Goal: Task Accomplishment & Management: Complete application form

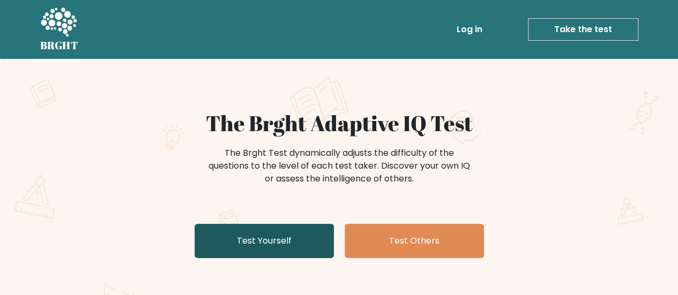
click at [254, 242] on link "Test Yourself" at bounding box center [263, 241] width 139 height 34
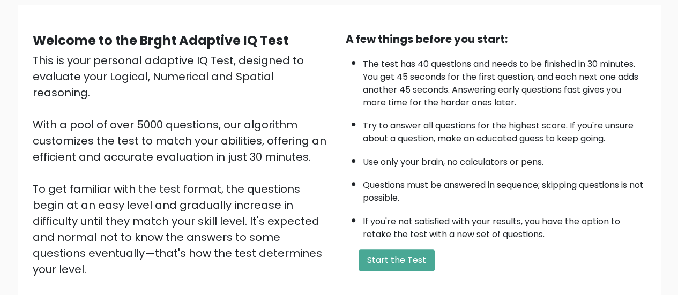
scroll to position [76, 0]
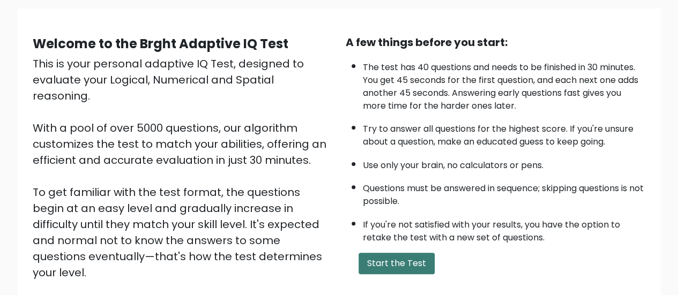
click at [411, 265] on button "Start the Test" at bounding box center [396, 263] width 76 height 21
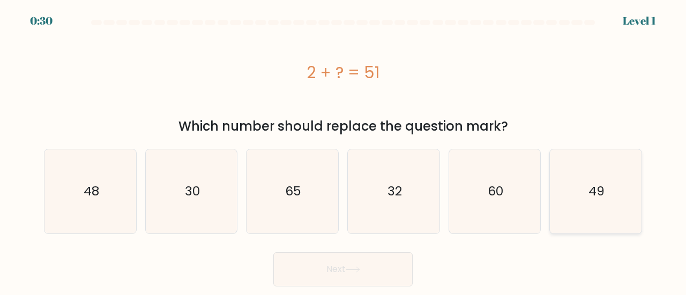
click at [583, 175] on icon "49" at bounding box center [595, 191] width 84 height 84
click at [343, 151] on input "f. 49" at bounding box center [343, 149] width 1 height 3
radio input "true"
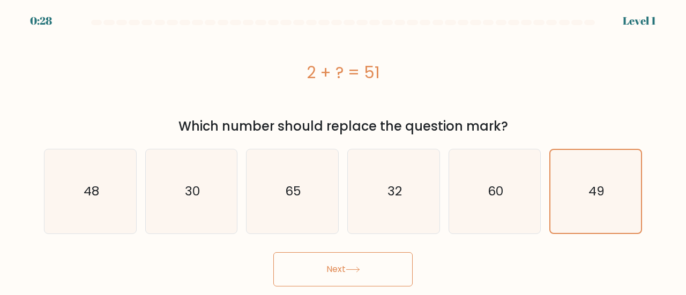
click at [396, 268] on button "Next" at bounding box center [342, 269] width 139 height 34
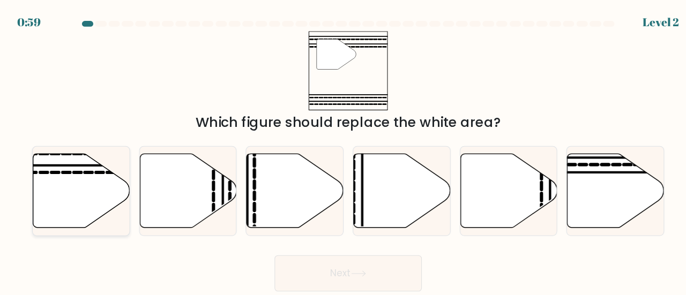
click at [102, 172] on icon at bounding box center [91, 180] width 92 height 70
click at [343, 151] on input "a." at bounding box center [343, 149] width 1 height 3
radio input "true"
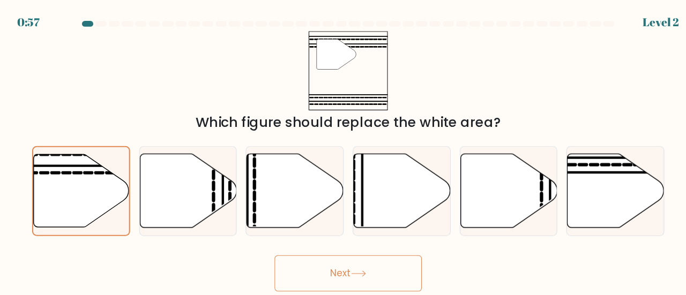
click at [331, 259] on button "Next" at bounding box center [342, 259] width 139 height 34
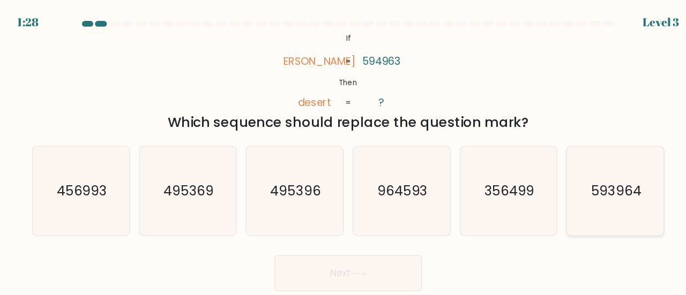
click at [597, 173] on text "593964" at bounding box center [597, 180] width 48 height 18
click at [343, 151] on input "f. 593964" at bounding box center [343, 149] width 1 height 3
radio input "true"
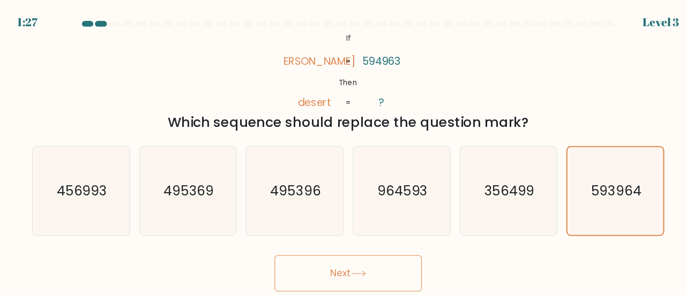
click at [358, 255] on button "Next" at bounding box center [342, 259] width 139 height 34
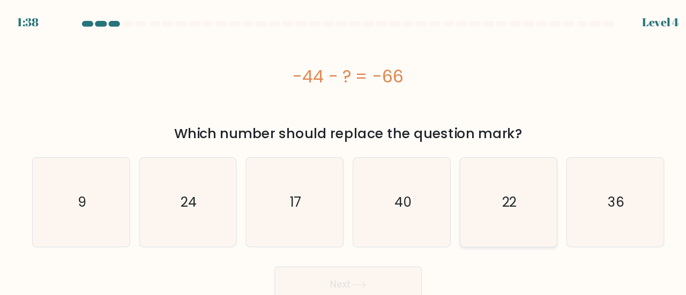
click at [522, 170] on icon "22" at bounding box center [495, 191] width 84 height 84
click at [343, 151] on input "e. 22" at bounding box center [343, 149] width 1 height 3
radio input "true"
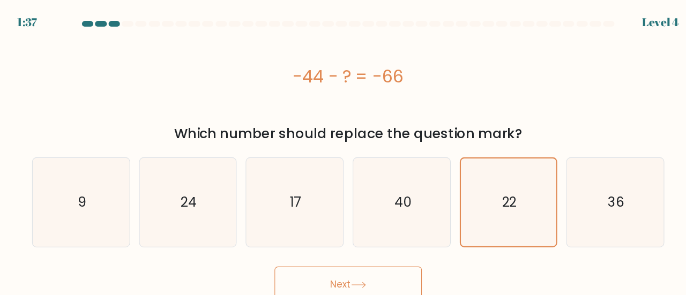
click at [400, 255] on button "Next" at bounding box center [342, 269] width 139 height 34
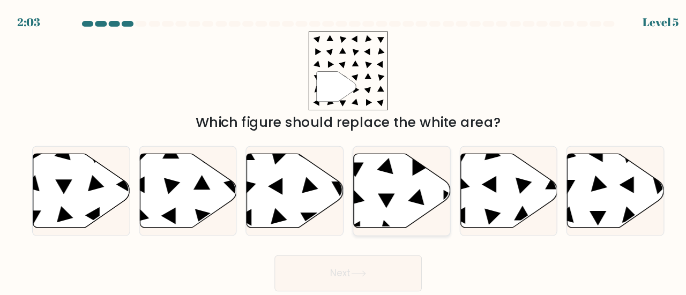
click at [386, 189] on icon at bounding box center [394, 180] width 92 height 70
click at [343, 151] on input "d." at bounding box center [343, 149] width 1 height 3
radio input "true"
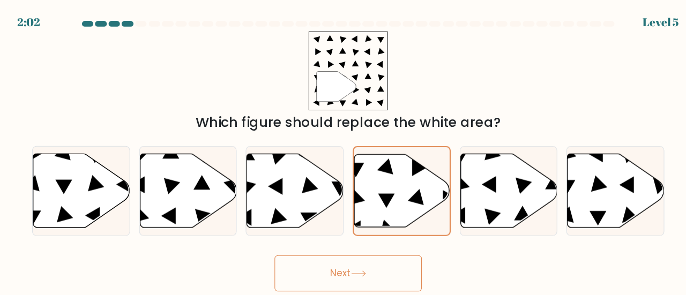
click at [347, 258] on button "Next" at bounding box center [342, 259] width 139 height 34
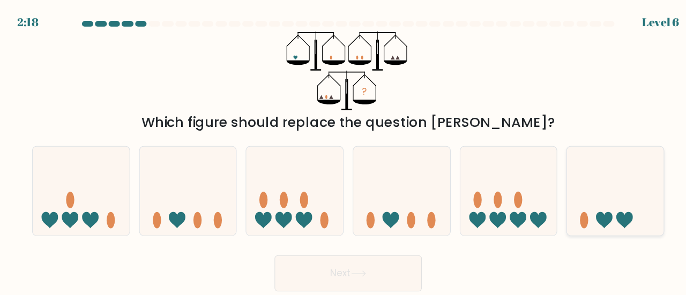
click at [583, 202] on icon at bounding box center [585, 209] width 16 height 16
click at [343, 151] on input "f." at bounding box center [343, 149] width 1 height 3
radio input "true"
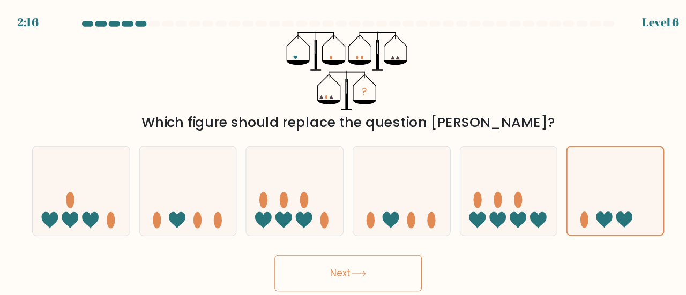
click at [364, 255] on button "Next" at bounding box center [342, 259] width 139 height 34
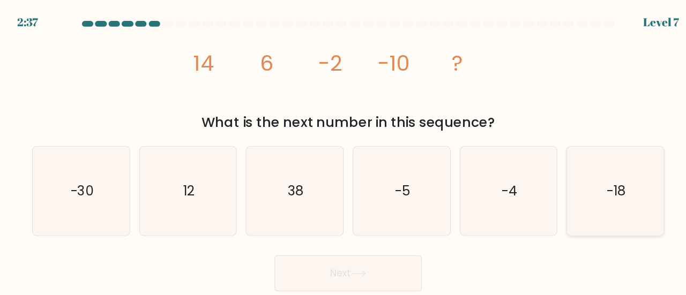
click at [604, 171] on text "-18" at bounding box center [597, 180] width 18 height 18
click at [343, 151] on input "f. -18" at bounding box center [343, 149] width 1 height 3
radio input "true"
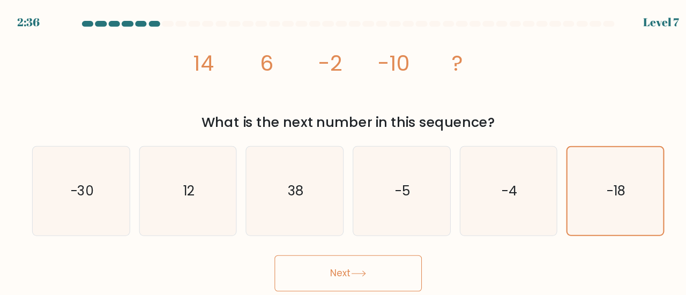
click at [347, 251] on button "Next" at bounding box center [342, 259] width 139 height 34
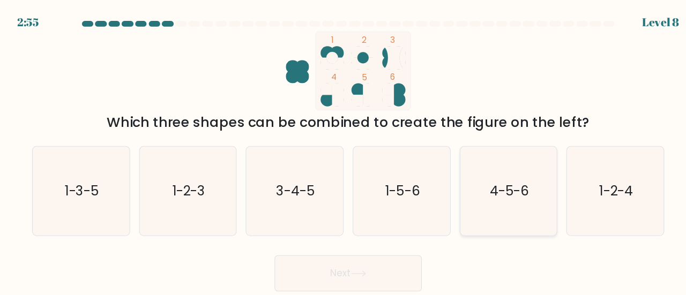
click at [494, 160] on icon "4-5-6" at bounding box center [495, 181] width 84 height 84
click at [343, 151] on input "e. 4-5-6" at bounding box center [343, 149] width 1 height 3
radio input "true"
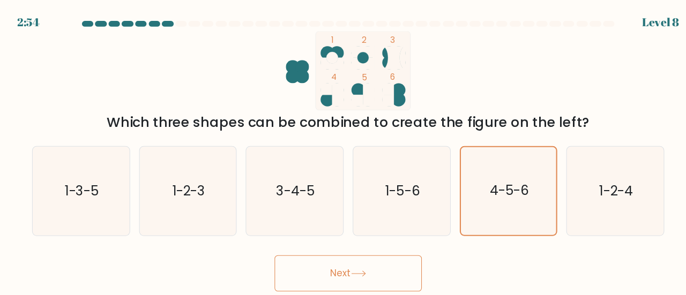
click at [380, 259] on button "Next" at bounding box center [342, 259] width 139 height 34
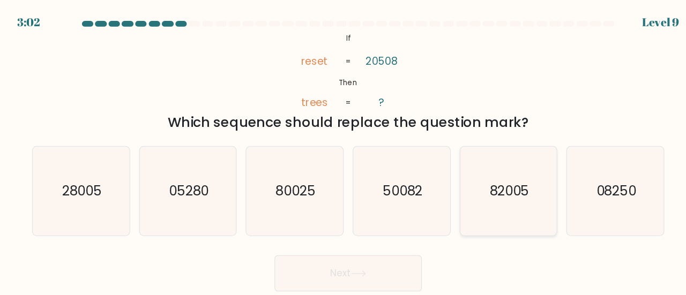
click at [512, 173] on text "82005" at bounding box center [495, 180] width 37 height 18
click at [343, 151] on input "e. 82005" at bounding box center [343, 149] width 1 height 3
radio input "true"
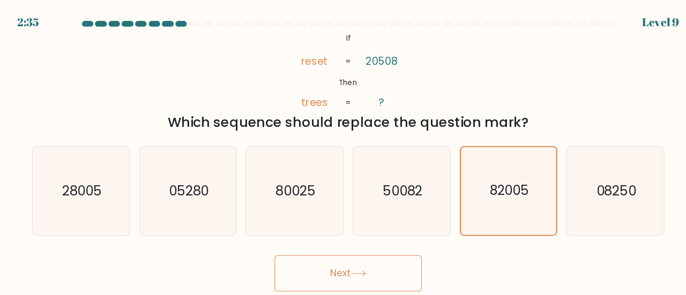
click at [360, 253] on button "Next" at bounding box center [342, 259] width 139 height 34
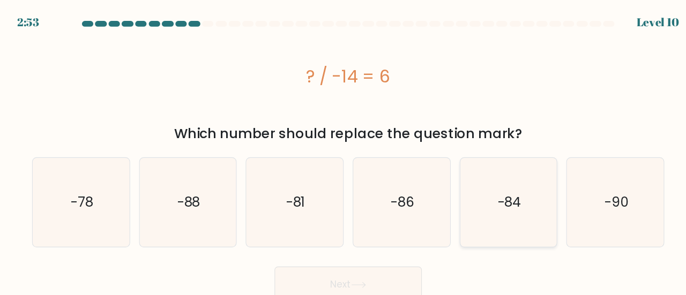
click at [469, 197] on icon "-84" at bounding box center [495, 191] width 84 height 84
click at [343, 151] on input "e. -84" at bounding box center [343, 149] width 1 height 3
radio input "true"
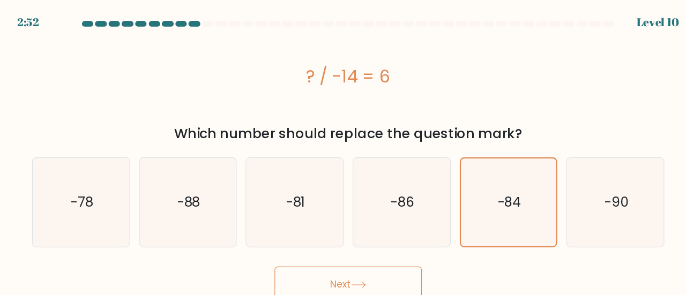
click at [369, 269] on button "Next" at bounding box center [342, 269] width 139 height 34
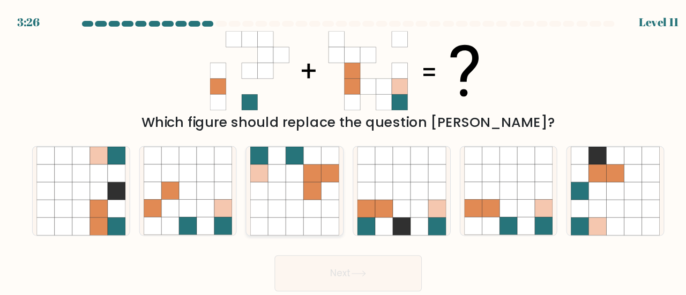
click at [287, 169] on icon at bounding box center [292, 164] width 17 height 17
click at [343, 151] on input "c." at bounding box center [343, 149] width 1 height 3
radio input "true"
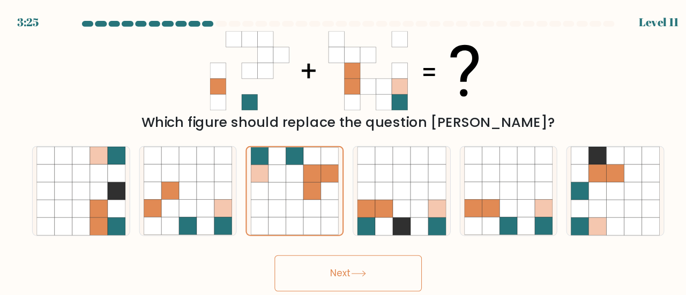
click at [339, 261] on button "Next" at bounding box center [342, 259] width 139 height 34
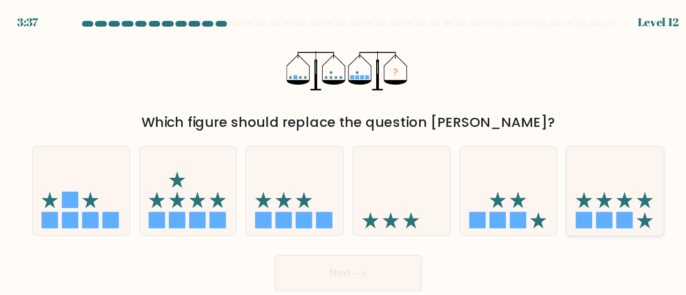
click at [574, 206] on icon at bounding box center [596, 181] width 92 height 76
click at [343, 151] on input "f." at bounding box center [343, 149] width 1 height 3
radio input "true"
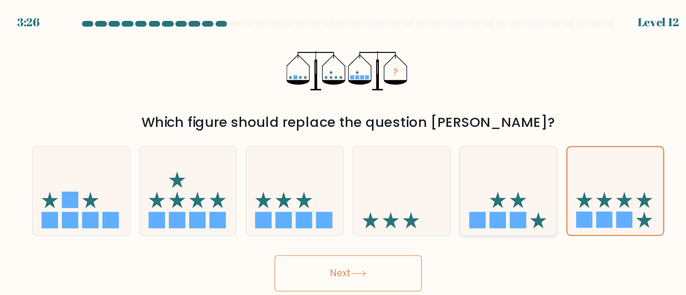
click at [468, 199] on icon at bounding box center [495, 181] width 92 height 76
click at [343, 151] on input "e." at bounding box center [343, 149] width 1 height 3
radio input "true"
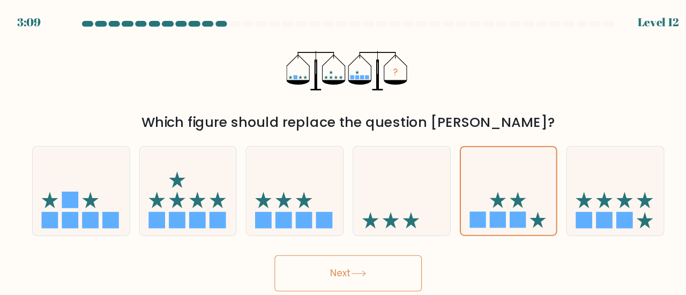
click at [370, 254] on button "Next" at bounding box center [342, 259] width 139 height 34
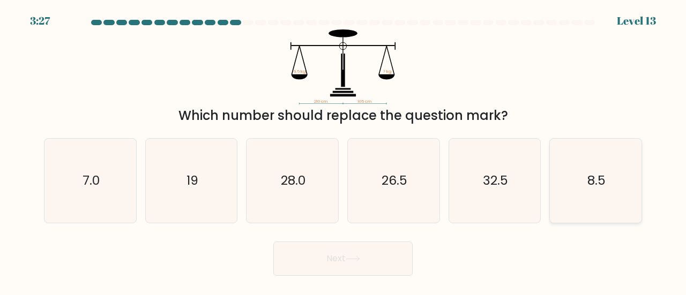
click at [583, 168] on icon "8.5" at bounding box center [595, 181] width 84 height 84
click at [343, 151] on input "f. 8.5" at bounding box center [343, 149] width 1 height 3
radio input "true"
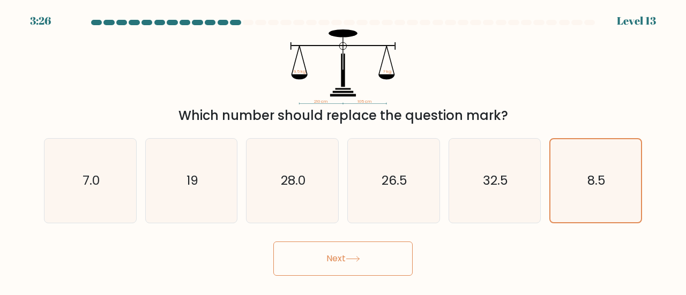
click at [370, 257] on button "Next" at bounding box center [342, 259] width 139 height 34
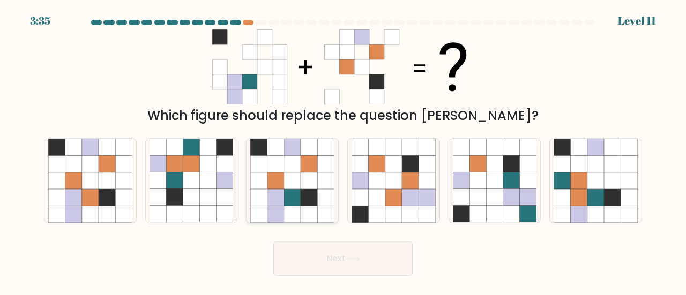
click at [304, 181] on icon at bounding box center [308, 180] width 17 height 17
click at [343, 151] on input "c." at bounding box center [343, 149] width 1 height 3
radio input "true"
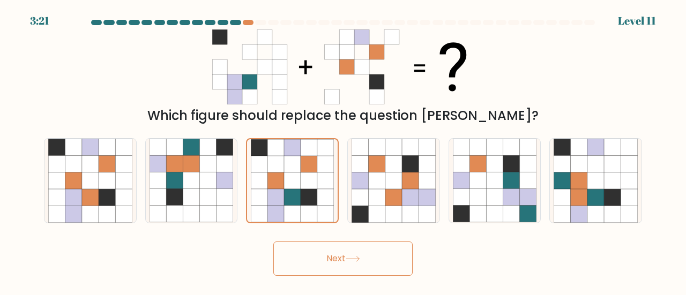
click at [341, 244] on button "Next" at bounding box center [342, 259] width 139 height 34
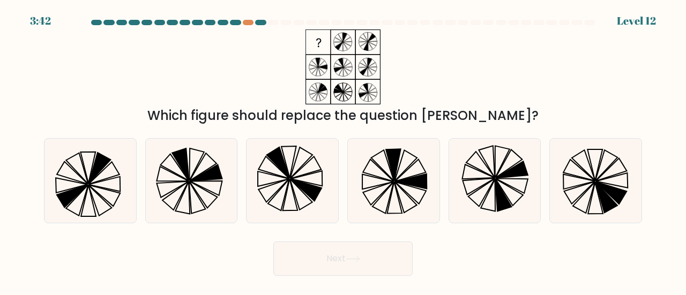
drag, startPoint x: 83, startPoint y: 157, endPoint x: 363, endPoint y: 246, distance: 293.4
click at [363, 246] on form at bounding box center [343, 148] width 686 height 256
click at [352, 254] on button "Next" at bounding box center [342, 259] width 139 height 34
click at [106, 194] on icon at bounding box center [90, 181] width 84 height 84
click at [343, 151] on input "a." at bounding box center [343, 149] width 1 height 3
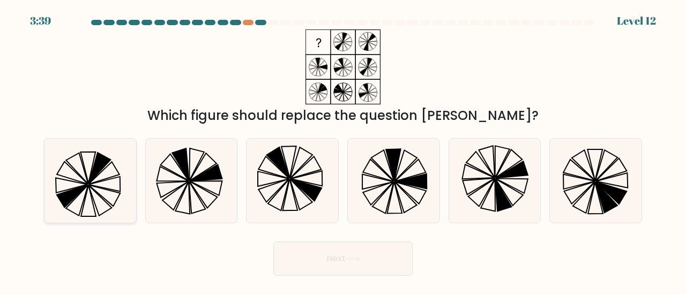
radio input "true"
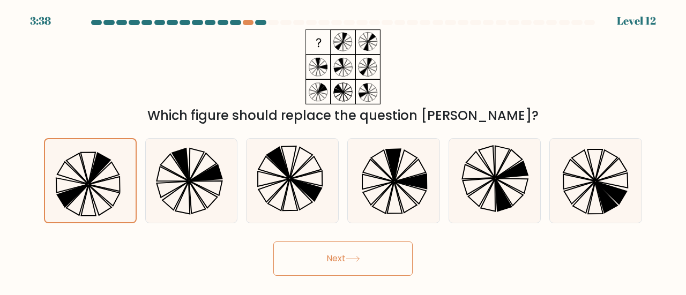
click at [319, 255] on button "Next" at bounding box center [342, 259] width 139 height 34
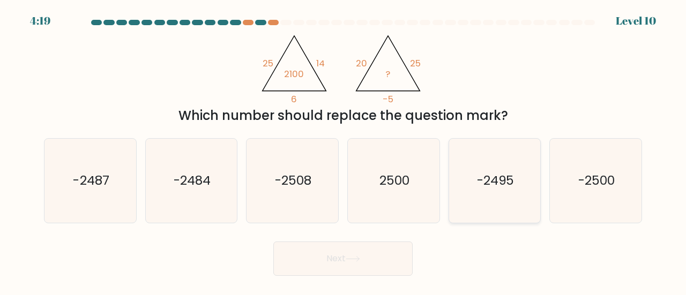
click at [485, 174] on text "-2495" at bounding box center [495, 180] width 37 height 18
click at [343, 151] on input "e. -2495" at bounding box center [343, 149] width 1 height 3
radio input "true"
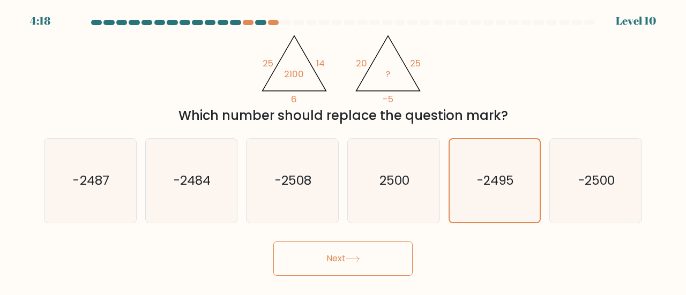
click at [356, 257] on icon at bounding box center [352, 259] width 14 height 6
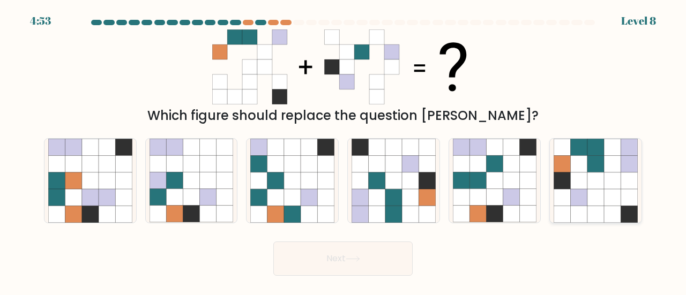
click at [590, 182] on icon at bounding box center [595, 180] width 17 height 17
click at [343, 151] on input "f." at bounding box center [343, 149] width 1 height 3
radio input "true"
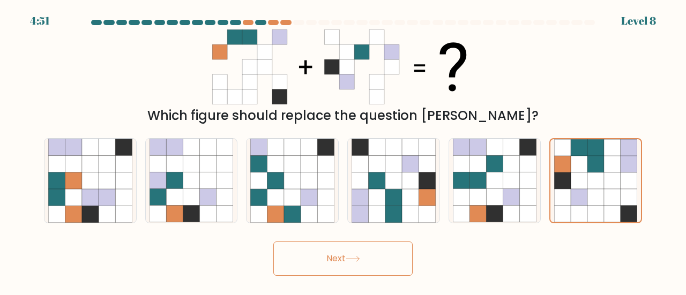
click at [346, 253] on button "Next" at bounding box center [342, 259] width 139 height 34
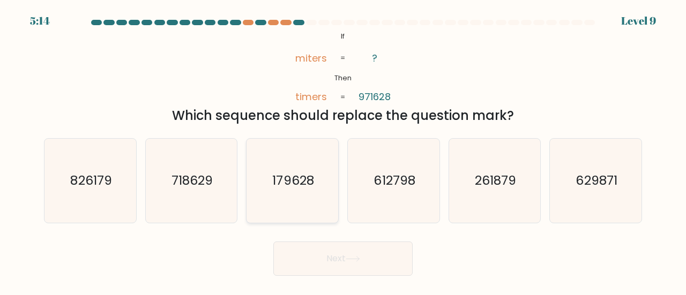
click at [298, 172] on text "179628" at bounding box center [293, 180] width 41 height 18
click at [343, 151] on input "c. 179628" at bounding box center [343, 149] width 1 height 3
radio input "true"
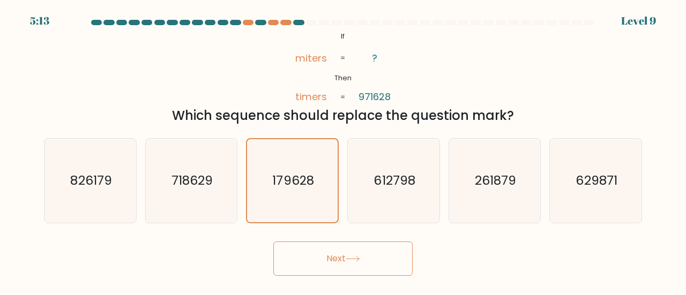
click at [307, 269] on button "Next" at bounding box center [342, 259] width 139 height 34
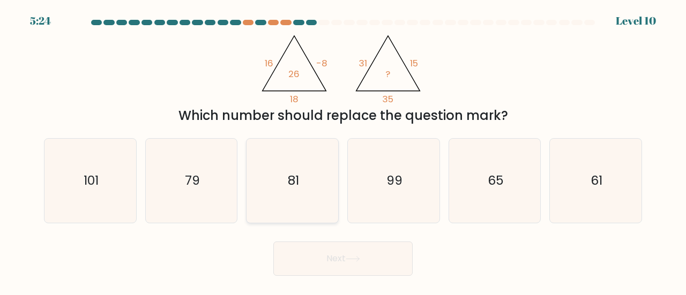
click at [295, 174] on text "81" at bounding box center [293, 180] width 11 height 18
click at [343, 151] on input "c. 81" at bounding box center [343, 149] width 1 height 3
radio input "true"
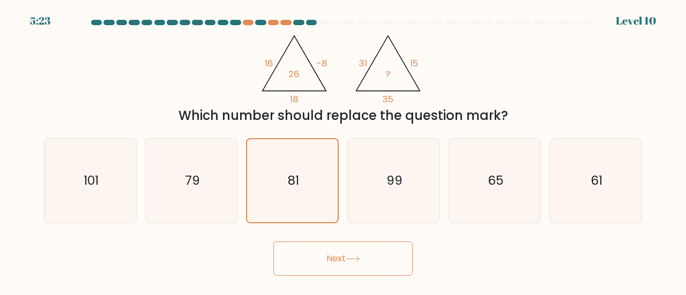
click at [322, 245] on button "Next" at bounding box center [342, 259] width 139 height 34
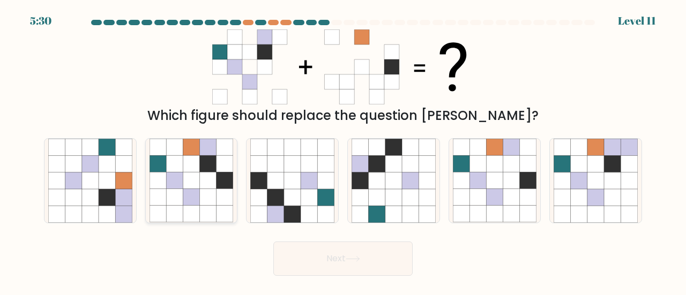
click at [212, 197] on icon at bounding box center [208, 197] width 17 height 17
click at [343, 151] on input "b." at bounding box center [343, 149] width 1 height 3
radio input "true"
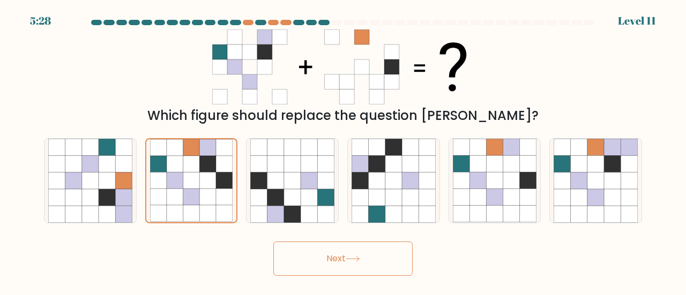
click at [327, 257] on button "Next" at bounding box center [342, 259] width 139 height 34
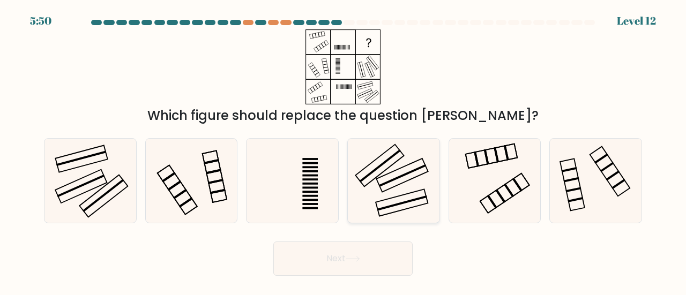
click at [398, 170] on icon at bounding box center [393, 181] width 84 height 84
click at [343, 151] on input "d." at bounding box center [343, 149] width 1 height 3
radio input "true"
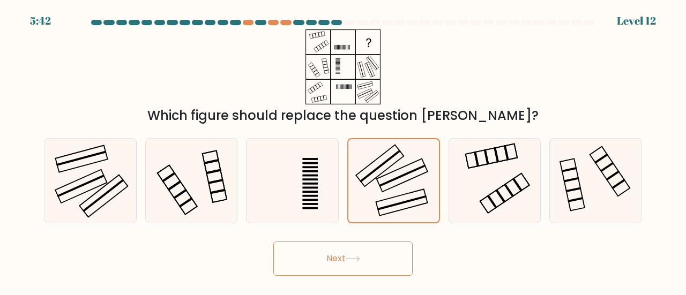
click at [314, 269] on button "Next" at bounding box center [342, 259] width 139 height 34
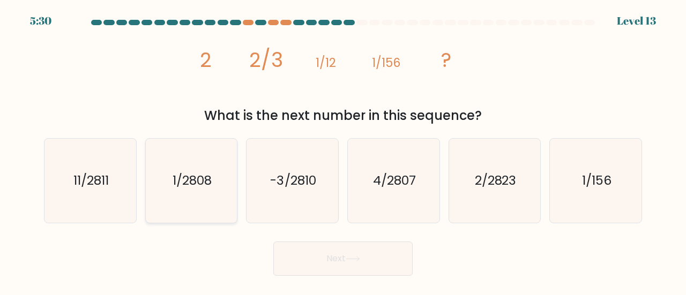
click at [225, 196] on icon "1/2808" at bounding box center [191, 181] width 84 height 84
click at [343, 151] on input "b. 1/2808" at bounding box center [343, 149] width 1 height 3
radio input "true"
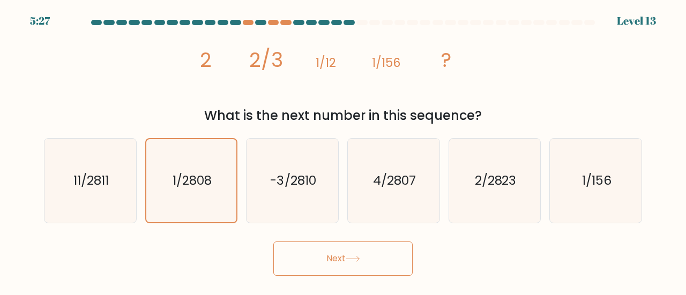
click at [394, 263] on button "Next" at bounding box center [342, 259] width 139 height 34
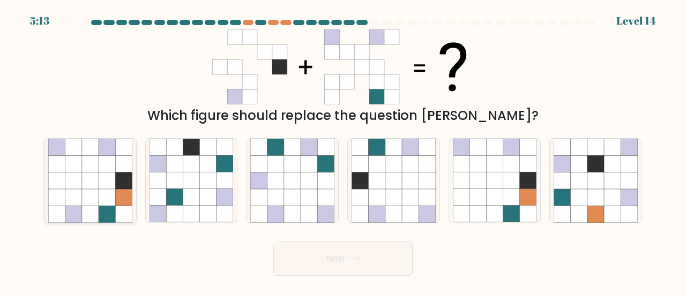
click at [78, 174] on icon at bounding box center [73, 180] width 17 height 17
click at [343, 151] on input "a." at bounding box center [343, 149] width 1 height 3
radio input "true"
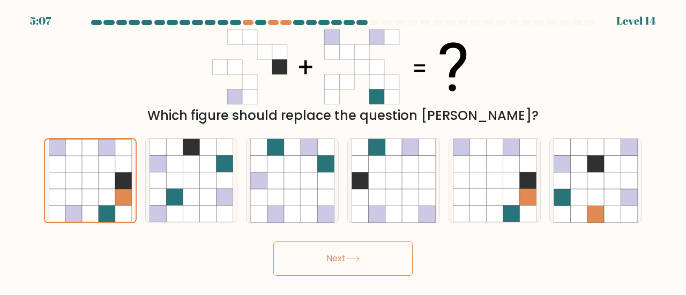
click at [345, 260] on button "Next" at bounding box center [342, 259] width 139 height 34
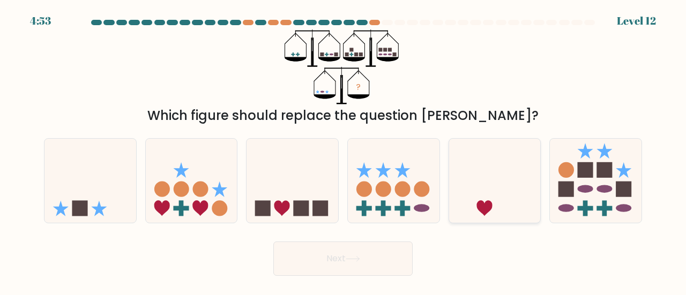
click at [494, 194] on icon at bounding box center [495, 181] width 92 height 76
click at [343, 151] on input "e." at bounding box center [343, 149] width 1 height 3
radio input "true"
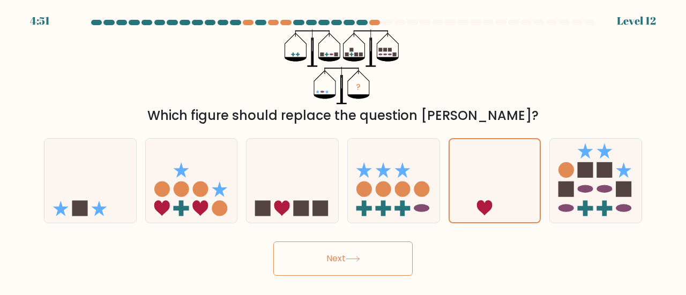
click at [370, 273] on button "Next" at bounding box center [342, 259] width 139 height 34
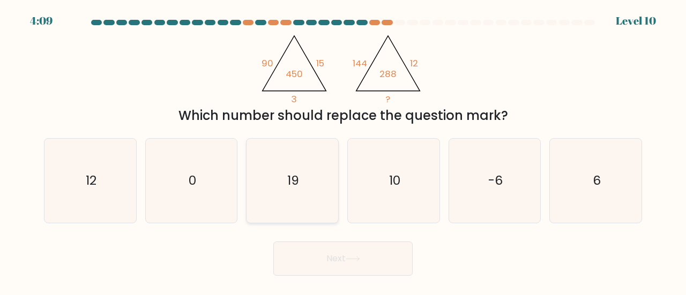
click at [289, 186] on text "19" at bounding box center [293, 180] width 12 height 18
click at [343, 151] on input "c. 19" at bounding box center [343, 149] width 1 height 3
radio input "true"
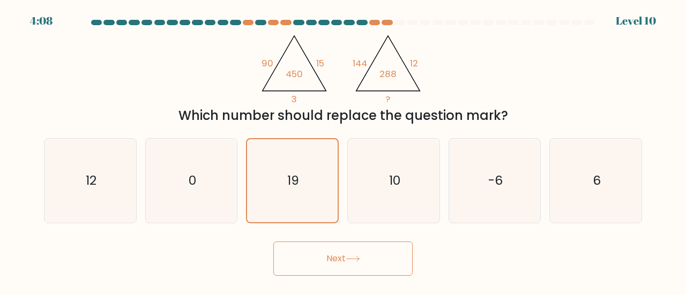
click at [330, 257] on button "Next" at bounding box center [342, 259] width 139 height 34
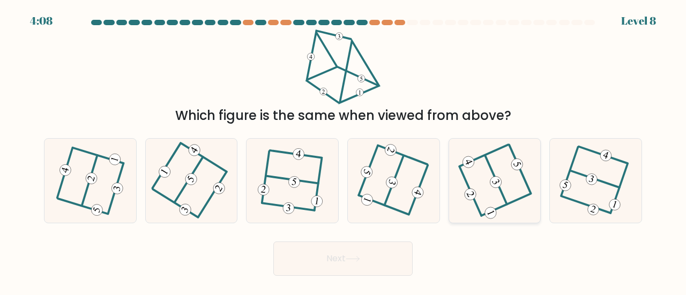
click at [485, 181] on icon at bounding box center [494, 180] width 67 height 67
click at [343, 151] on input "e." at bounding box center [343, 149] width 1 height 3
radio input "true"
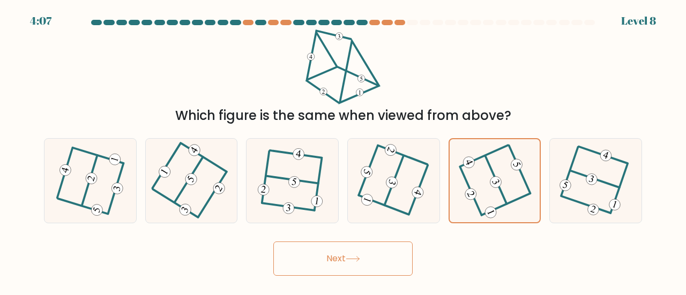
click at [382, 265] on button "Next" at bounding box center [342, 259] width 139 height 34
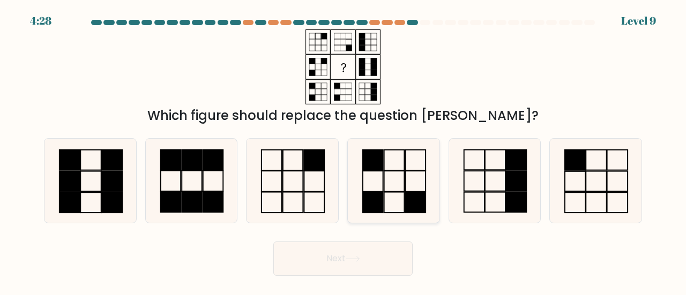
click at [400, 189] on icon at bounding box center [393, 181] width 84 height 84
click at [343, 151] on input "d." at bounding box center [343, 149] width 1 height 3
radio input "true"
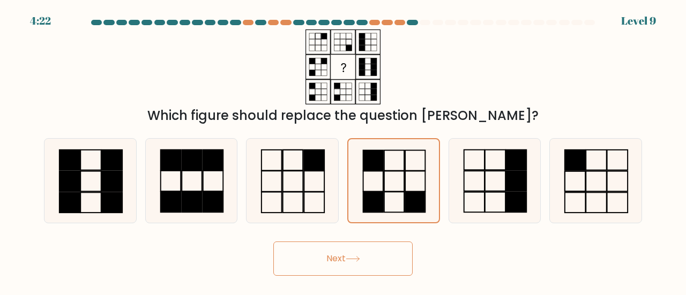
click at [357, 258] on icon at bounding box center [352, 259] width 14 height 6
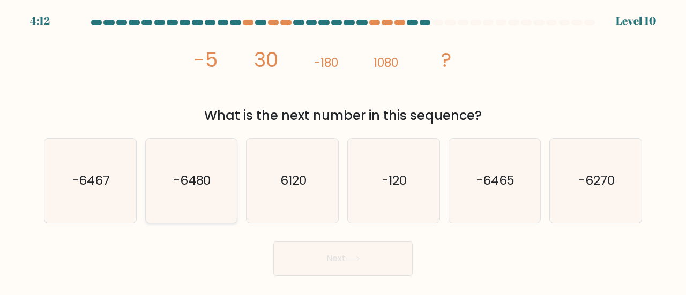
click at [177, 157] on icon "-6480" at bounding box center [191, 181] width 84 height 84
click at [343, 151] on input "b. -6480" at bounding box center [343, 149] width 1 height 3
radio input "true"
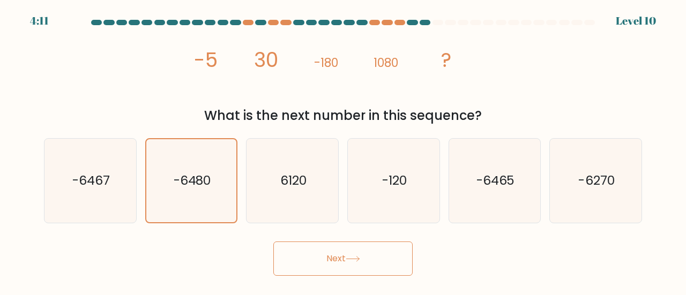
click at [342, 257] on button "Next" at bounding box center [342, 259] width 139 height 34
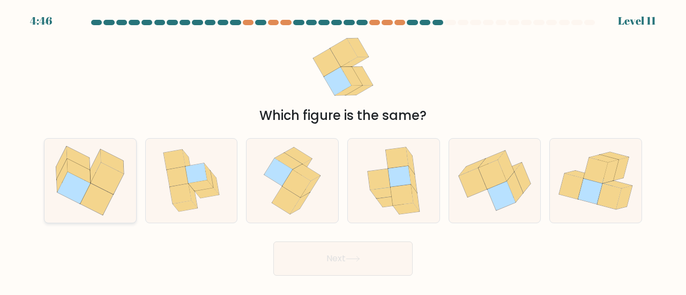
click at [87, 184] on icon at bounding box center [73, 188] width 33 height 32
click at [343, 151] on input "a." at bounding box center [343, 149] width 1 height 3
radio input "true"
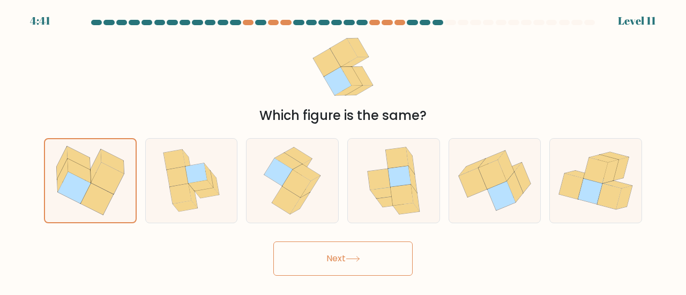
click at [373, 255] on button "Next" at bounding box center [342, 259] width 139 height 34
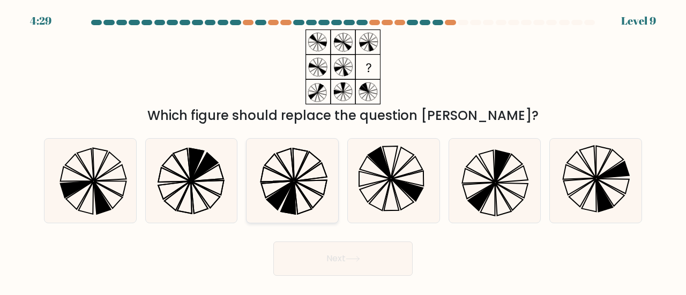
click at [280, 206] on icon at bounding box center [280, 196] width 27 height 28
click at [343, 151] on input "c." at bounding box center [343, 149] width 1 height 3
radio input "true"
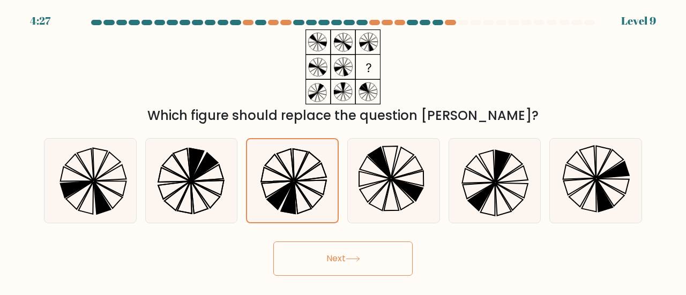
click at [342, 258] on button "Next" at bounding box center [342, 259] width 139 height 34
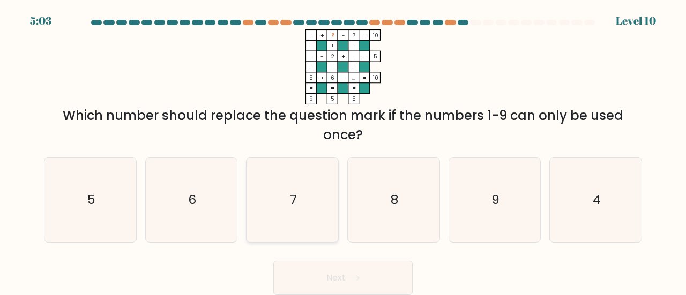
click at [285, 199] on icon "7" at bounding box center [292, 200] width 84 height 84
click at [343, 151] on input "c. 7" at bounding box center [343, 149] width 1 height 3
radio input "true"
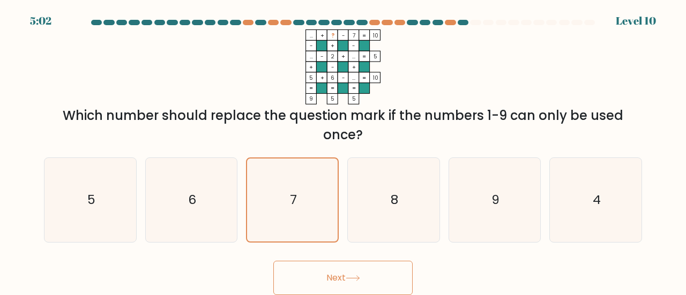
click at [344, 285] on button "Next" at bounding box center [342, 278] width 139 height 34
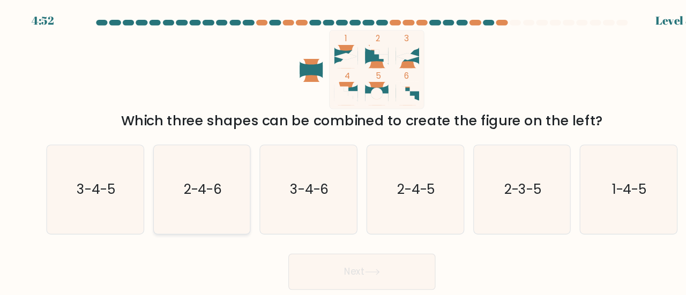
click at [219, 195] on icon "2-4-6" at bounding box center [191, 181] width 84 height 84
click at [343, 151] on input "b. 2-4-6" at bounding box center [343, 149] width 1 height 3
radio input "true"
click at [336, 260] on button "Next" at bounding box center [342, 259] width 139 height 34
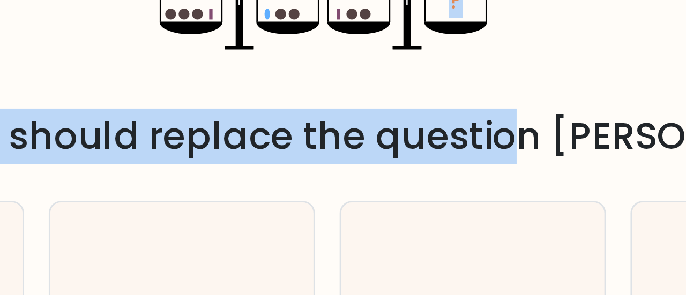
drag, startPoint x: 354, startPoint y: 106, endPoint x: 354, endPoint y: 95, distance: 10.7
click at [354, 95] on div "? Which figure should replace the question mark?" at bounding box center [342, 77] width 611 height 96
click at [354, 95] on icon "?" at bounding box center [342, 66] width 117 height 75
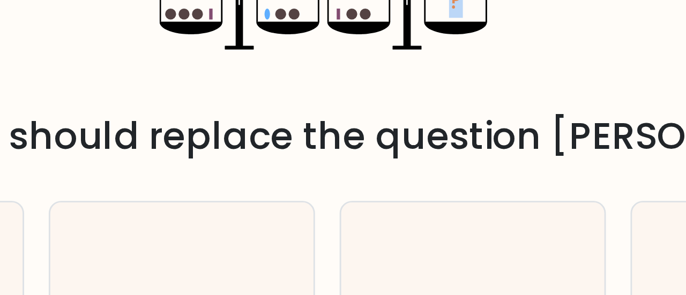
click at [354, 95] on icon "?" at bounding box center [342, 66] width 117 height 75
click at [354, 78] on icon at bounding box center [354, 78] width 22 height 4
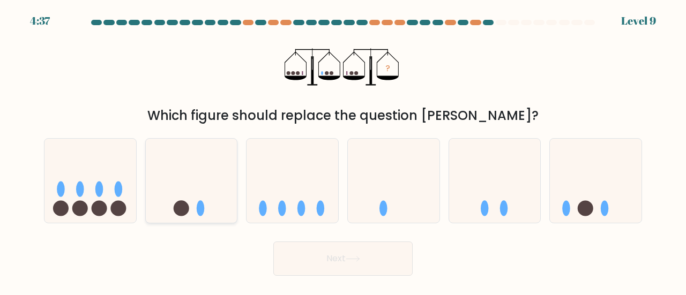
click at [195, 204] on icon at bounding box center [192, 181] width 92 height 76
click at [343, 151] on input "b." at bounding box center [343, 149] width 1 height 3
radio input "true"
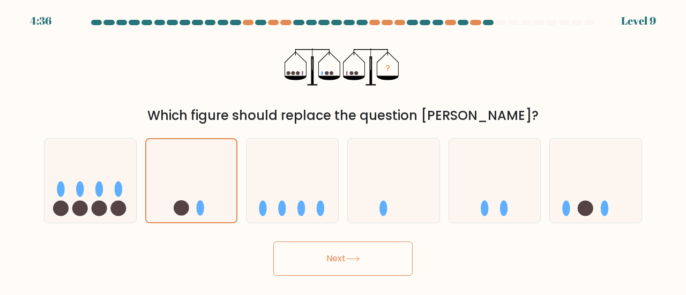
click at [320, 249] on button "Next" at bounding box center [342, 259] width 139 height 34
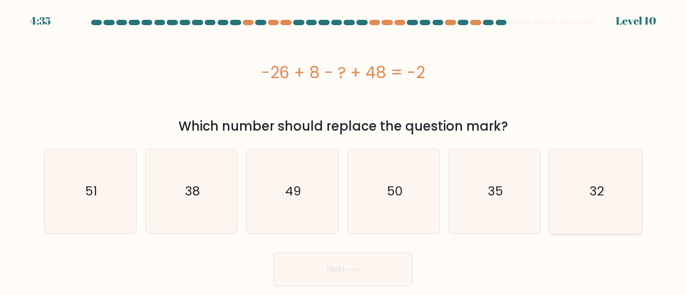
click at [608, 183] on icon "32" at bounding box center [595, 191] width 84 height 84
click at [343, 151] on input "f. 32" at bounding box center [343, 149] width 1 height 3
radio input "true"
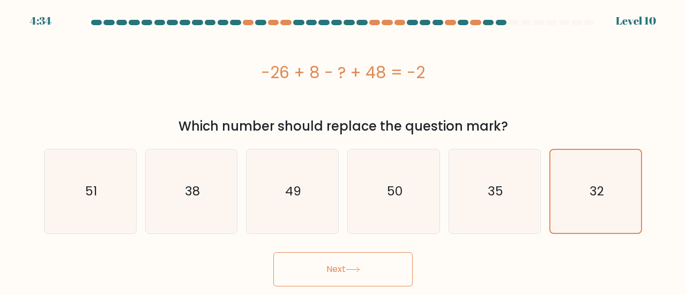
click at [392, 275] on button "Next" at bounding box center [342, 269] width 139 height 34
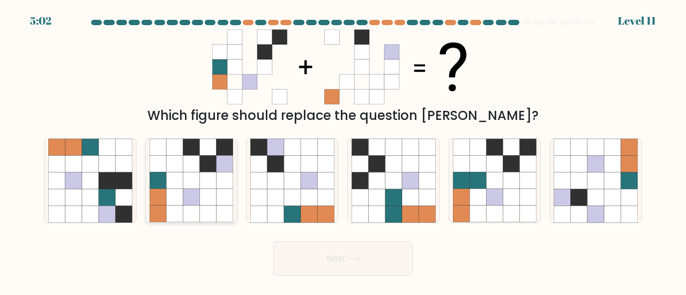
click at [207, 161] on icon at bounding box center [208, 164] width 17 height 17
click at [343, 151] on input "b." at bounding box center [343, 149] width 1 height 3
radio input "true"
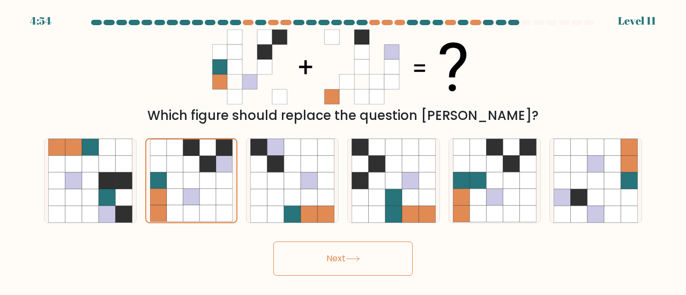
click at [316, 267] on button "Next" at bounding box center [342, 259] width 139 height 34
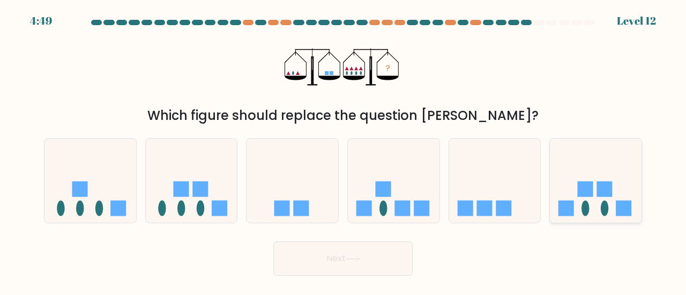
click at [591, 184] on rect at bounding box center [585, 190] width 16 height 16
click at [343, 151] on input "f." at bounding box center [343, 149] width 1 height 3
radio input "true"
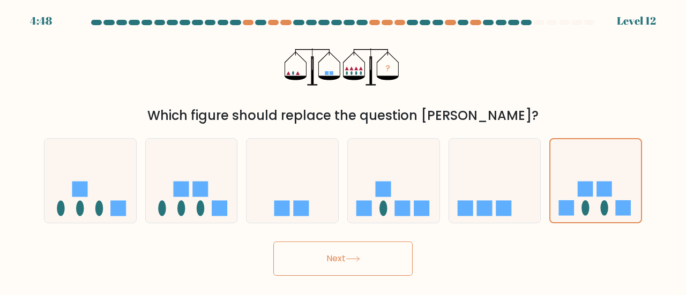
click at [325, 267] on button "Next" at bounding box center [342, 259] width 139 height 34
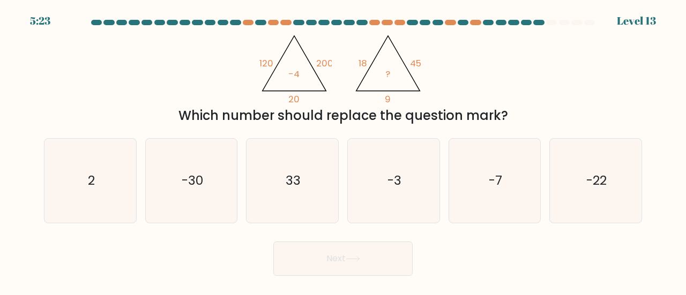
drag, startPoint x: 360, startPoint y: 48, endPoint x: 508, endPoint y: 114, distance: 162.3
click at [508, 114] on div "@import url('https://fonts.googleapis.com/css?family=Abril+Fatface:400,100,100i…" at bounding box center [342, 77] width 611 height 96
copy div "8 45 9 ? Which number should replace the question mark?"
click at [417, 173] on icon "-3" at bounding box center [393, 181] width 84 height 84
click at [343, 151] on input "d. -3" at bounding box center [343, 149] width 1 height 3
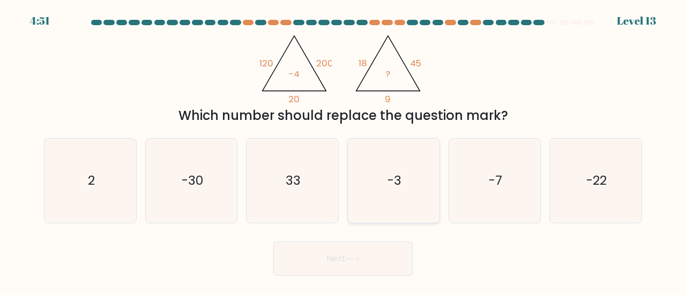
radio input "true"
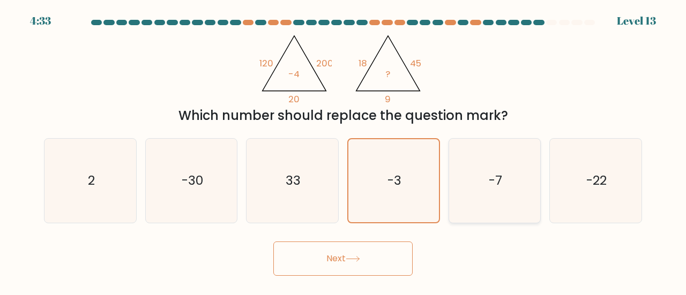
click at [508, 166] on icon "-7" at bounding box center [495, 181] width 84 height 84
click at [343, 151] on input "e. -7" at bounding box center [343, 149] width 1 height 3
radio input "true"
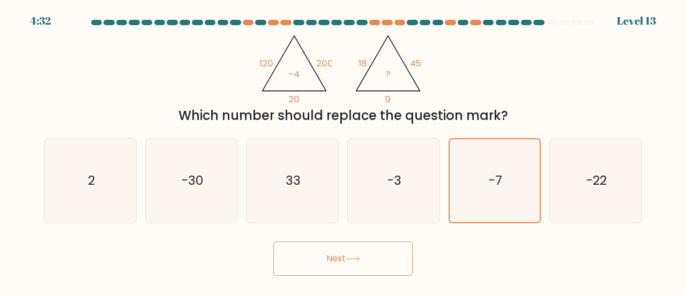
click at [372, 266] on button "Next" at bounding box center [342, 259] width 139 height 34
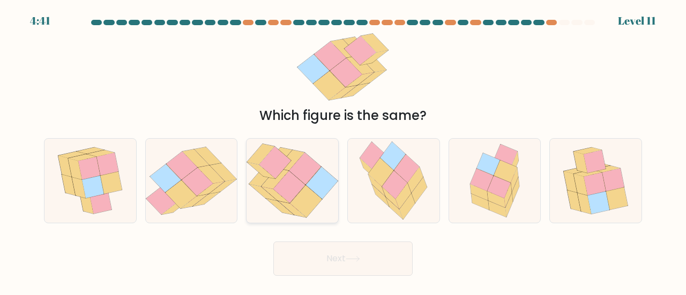
click at [300, 191] on icon at bounding box center [306, 201] width 32 height 32
click at [343, 151] on input "c." at bounding box center [343, 149] width 1 height 3
radio input "true"
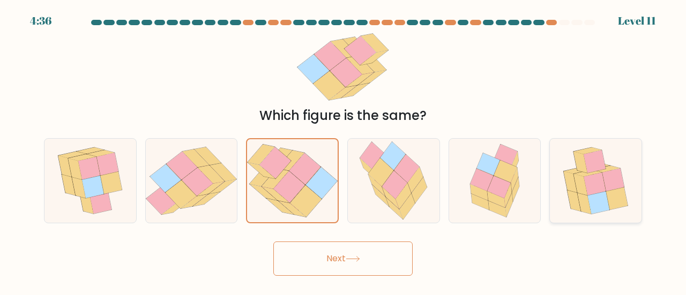
click at [603, 167] on icon at bounding box center [594, 162] width 22 height 22
click at [343, 151] on input "f." at bounding box center [343, 149] width 1 height 3
radio input "true"
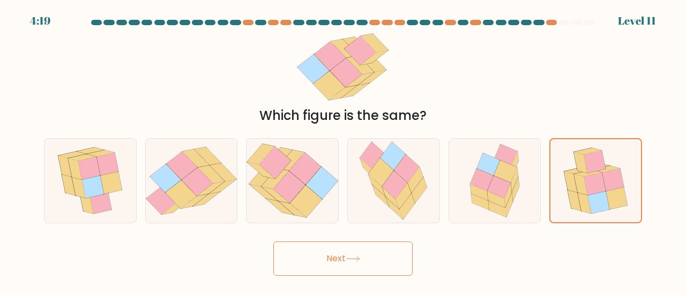
click at [332, 273] on button "Next" at bounding box center [342, 259] width 139 height 34
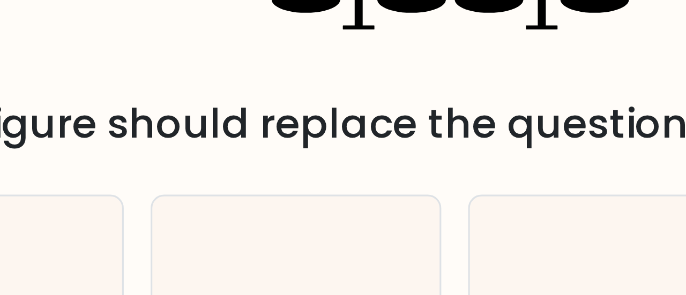
click at [293, 105] on div "? Which figure should replace the question mark?" at bounding box center [342, 77] width 611 height 96
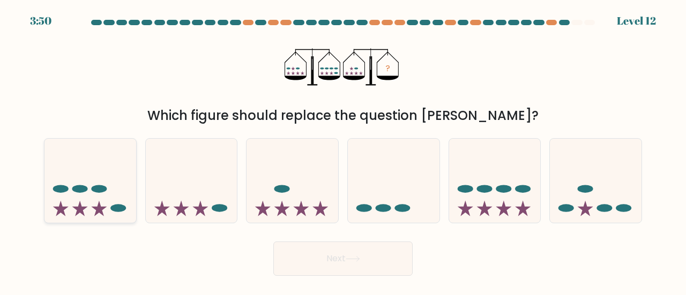
click at [91, 201] on icon at bounding box center [90, 181] width 92 height 76
click at [343, 151] on input "a." at bounding box center [343, 149] width 1 height 3
radio input "true"
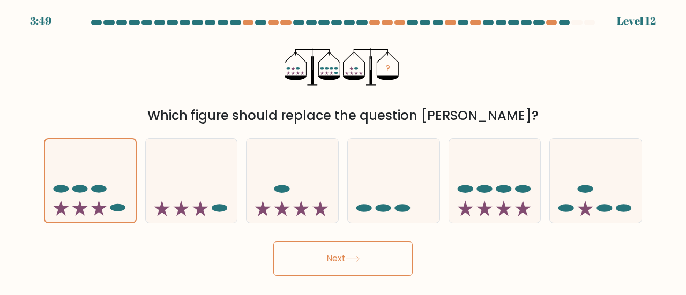
click at [320, 273] on button "Next" at bounding box center [342, 259] width 139 height 34
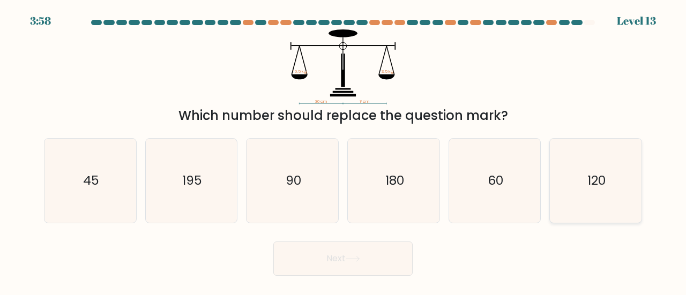
click at [572, 194] on icon "120" at bounding box center [595, 181] width 84 height 84
click at [343, 151] on input "f. 120" at bounding box center [343, 149] width 1 height 3
radio input "true"
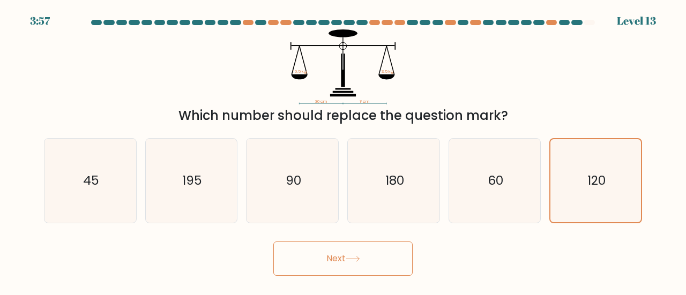
click at [375, 263] on button "Next" at bounding box center [342, 259] width 139 height 34
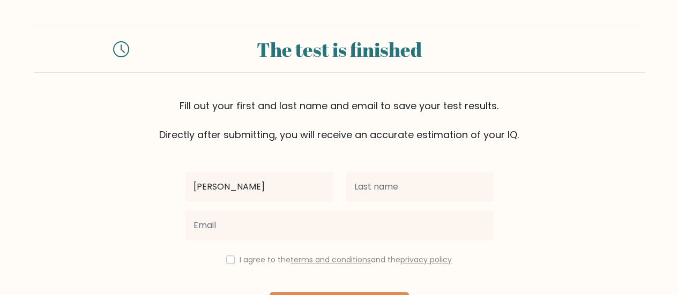
type input "[PERSON_NAME] [PERSON_NAME]"
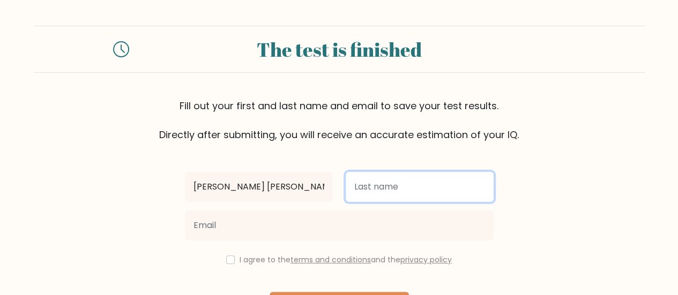
click at [386, 189] on input "text" at bounding box center [419, 187] width 148 height 30
type input "Ludasen"
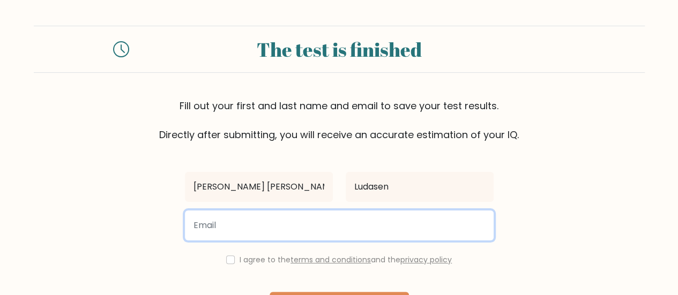
click at [373, 223] on input "email" at bounding box center [339, 225] width 309 height 30
type input "mryldsnwork@gmail.com"
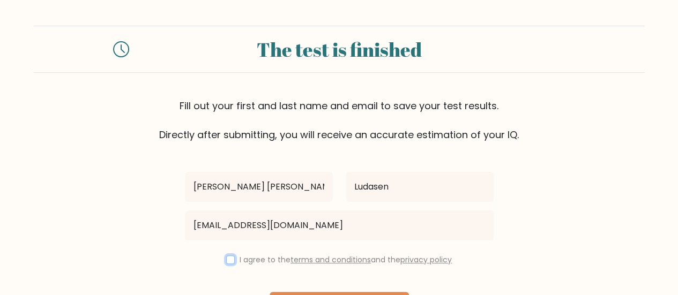
click at [230, 262] on input "checkbox" at bounding box center [230, 259] width 9 height 9
checkbox input "true"
click at [165, 250] on form "The test is finished Fill out your first and last name and email to save your t…" at bounding box center [339, 188] width 678 height 325
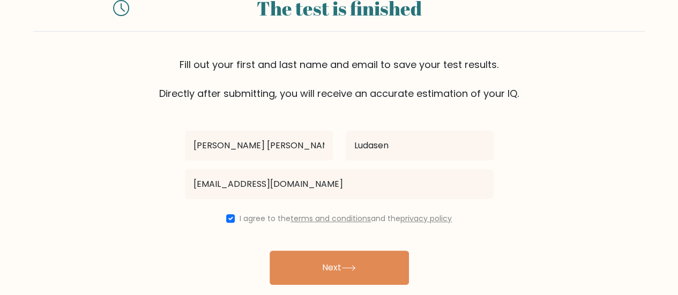
scroll to position [43, 0]
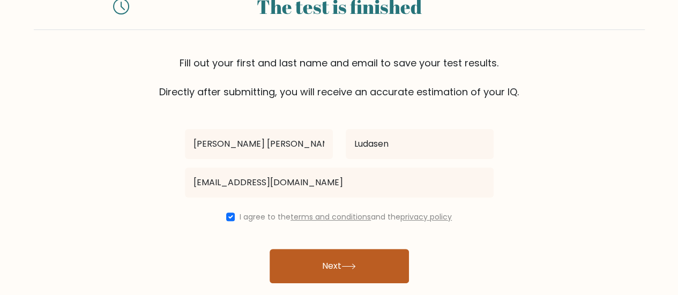
click at [311, 269] on button "Next" at bounding box center [338, 266] width 139 height 34
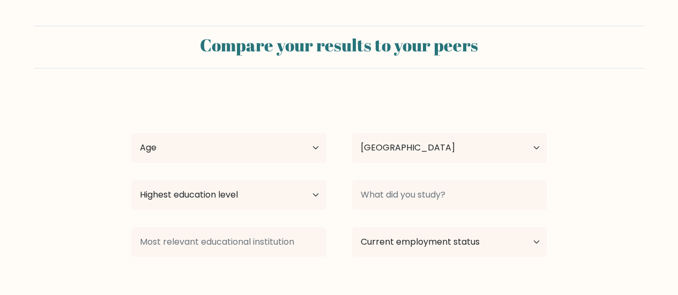
select select "PH"
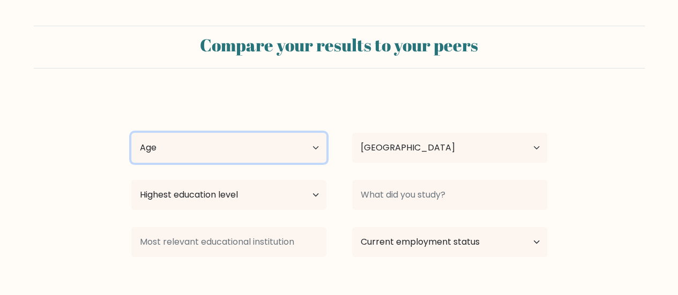
click at [307, 150] on select "Age Under 18 years old 18-24 years old 25-34 years old 35-44 years old 45-54 ye…" at bounding box center [228, 148] width 195 height 30
select select "25_34"
click at [131, 133] on select "Age Under 18 years old 18-24 years old 25-34 years old 35-44 years old 45-54 ye…" at bounding box center [228, 148] width 195 height 30
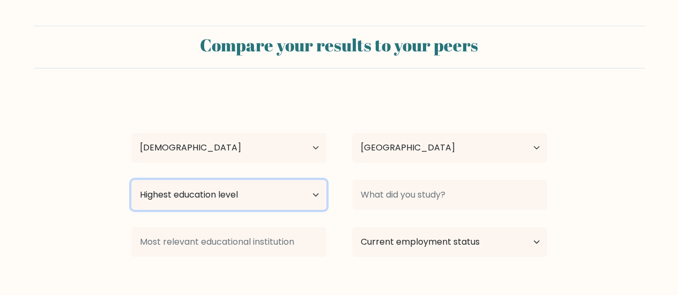
click at [280, 199] on select "Highest education level No schooling Primary Lower Secondary Upper Secondary Oc…" at bounding box center [228, 195] width 195 height 30
click at [131, 180] on select "Highest education level No schooling Primary Lower Secondary Upper Secondary Oc…" at bounding box center [228, 195] width 195 height 30
click at [291, 192] on select "Highest education level No schooling Primary Lower Secondary Upper Secondary Oc…" at bounding box center [228, 195] width 195 height 30
click at [131, 180] on select "Highest education level No schooling Primary Lower Secondary Upper Secondary Oc…" at bounding box center [228, 195] width 195 height 30
click at [252, 198] on select "Highest education level No schooling Primary Lower Secondary Upper Secondary Oc…" at bounding box center [228, 195] width 195 height 30
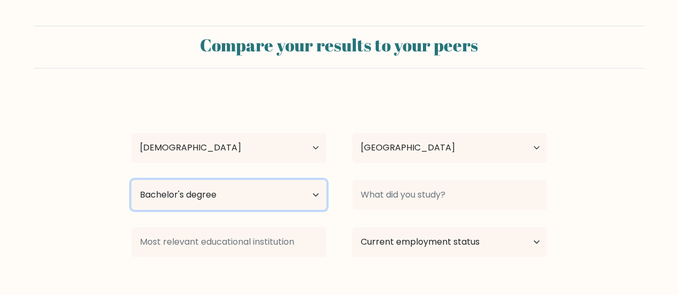
select select "occupation_specific"
click at [131, 180] on select "Highest education level No schooling Primary Lower Secondary Upper Secondary Oc…" at bounding box center [228, 195] width 195 height 30
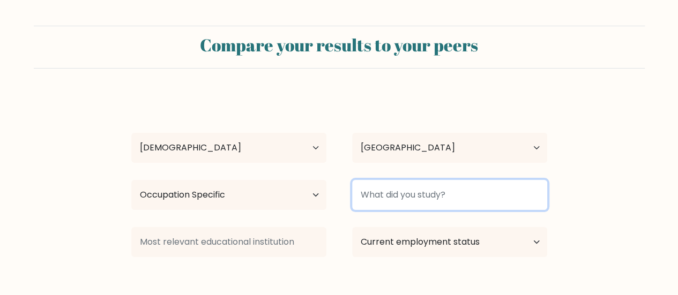
click at [377, 193] on input at bounding box center [449, 195] width 195 height 30
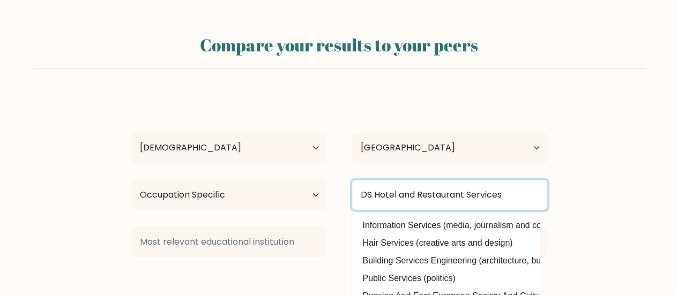
click at [374, 194] on input "DS Hotel and Restaurant Services" at bounding box center [449, 195] width 195 height 30
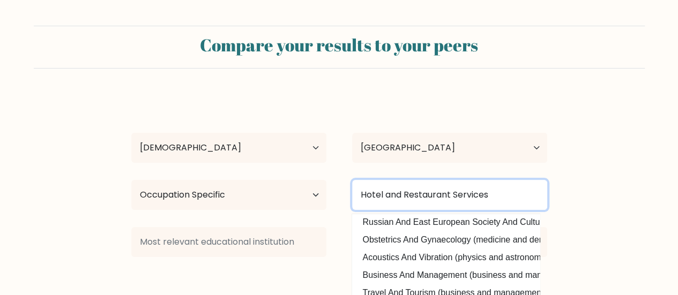
scroll to position [73, 0]
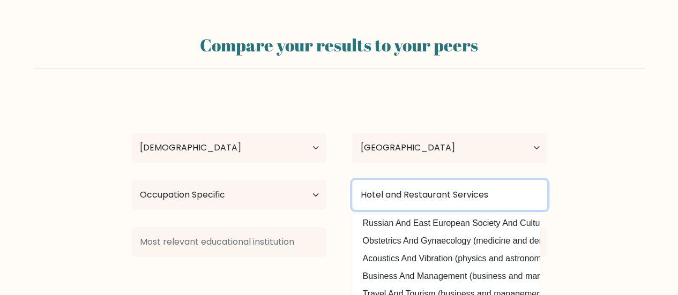
type input "Hotel and Restaurant Services"
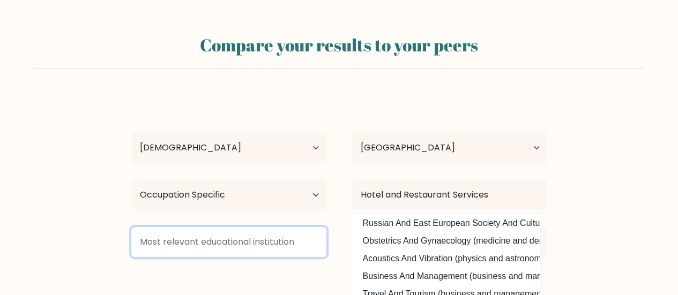
click at [304, 244] on input at bounding box center [228, 242] width 195 height 30
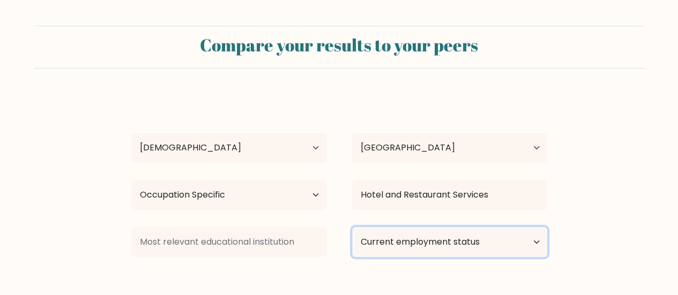
click at [398, 238] on select "Current employment status Employed Student Retired Other / prefer not to answer" at bounding box center [449, 242] width 195 height 30
select select "employed"
click at [352, 227] on select "Current employment status Employed Student Retired Other / prefer not to answer" at bounding box center [449, 242] width 195 height 30
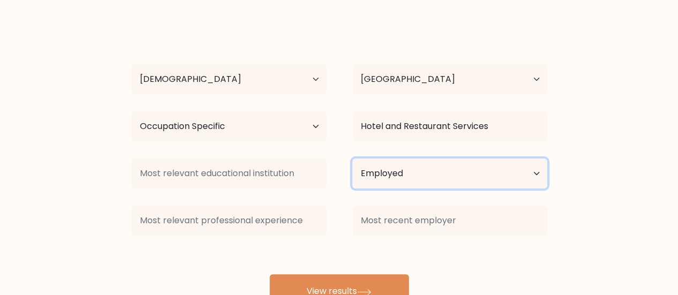
scroll to position [69, 0]
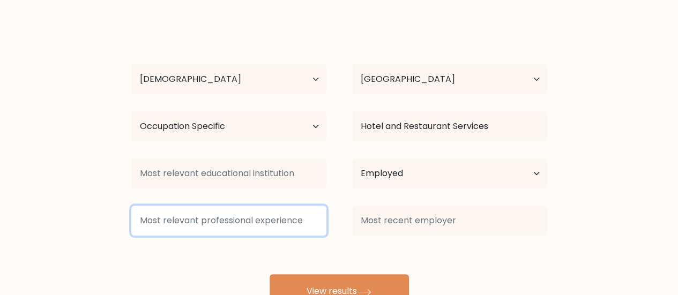
click at [288, 234] on input at bounding box center [228, 221] width 195 height 30
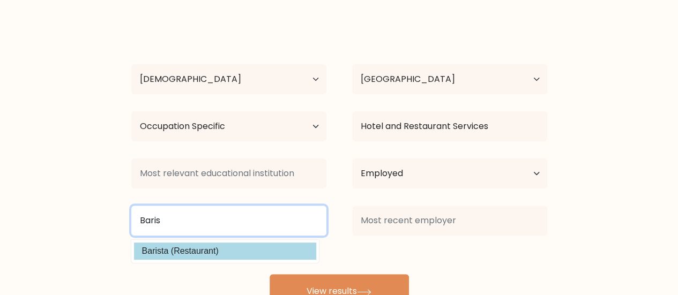
type input "Baris"
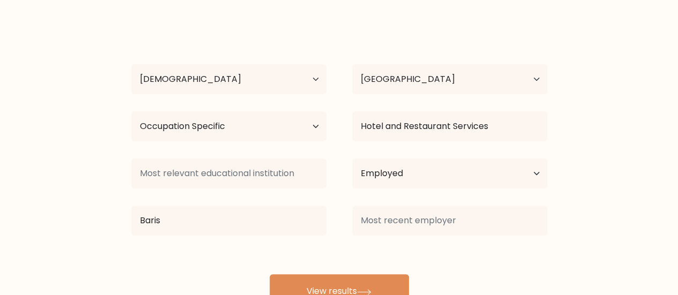
click at [284, 243] on div "Mary Ann Ludasen Age Under 18 years old 18-24 years old 25-34 years old 35-44 y…" at bounding box center [339, 167] width 428 height 283
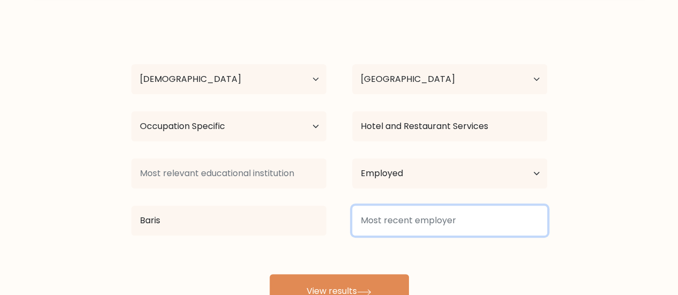
click at [374, 218] on input at bounding box center [449, 221] width 195 height 30
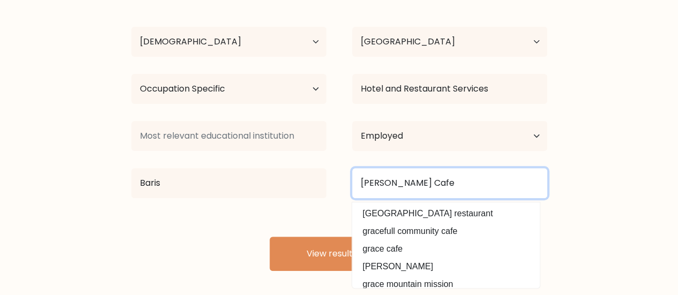
scroll to position [110, 0]
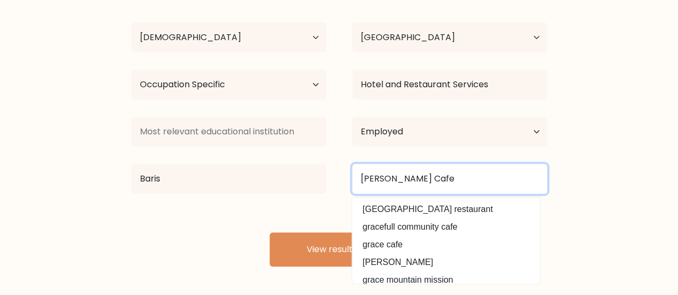
type input "Mary Grace Cafe"
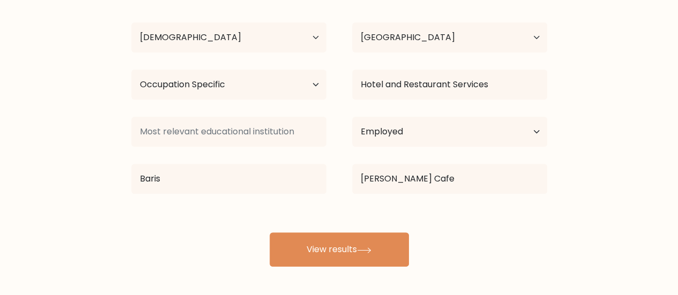
click at [303, 201] on div "Mary Ann Ludasen Age Under 18 years old 18-24 years old 25-34 years old 35-44 y…" at bounding box center [339, 125] width 428 height 283
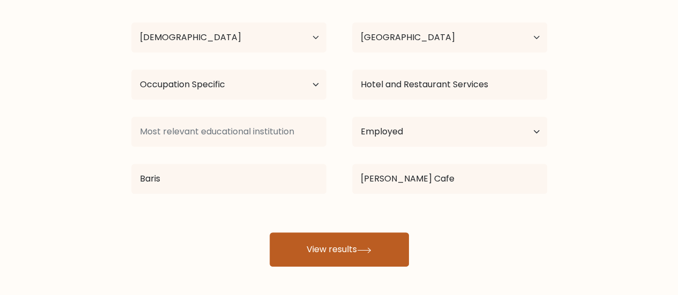
click at [333, 246] on button "View results" at bounding box center [338, 249] width 139 height 34
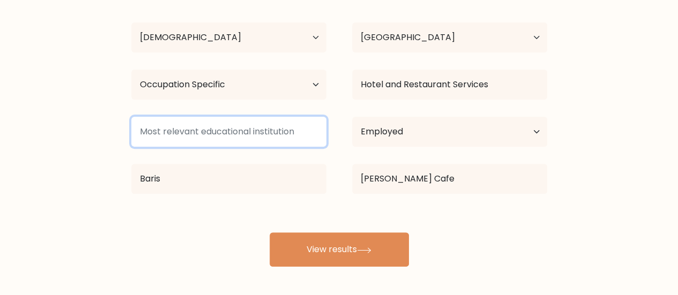
click at [254, 137] on input at bounding box center [228, 132] width 195 height 30
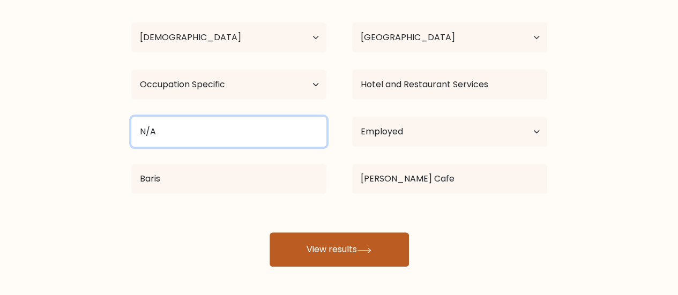
type input "N/A"
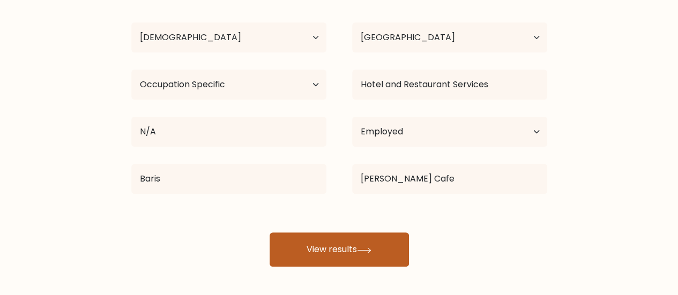
click at [350, 253] on button "View results" at bounding box center [338, 249] width 139 height 34
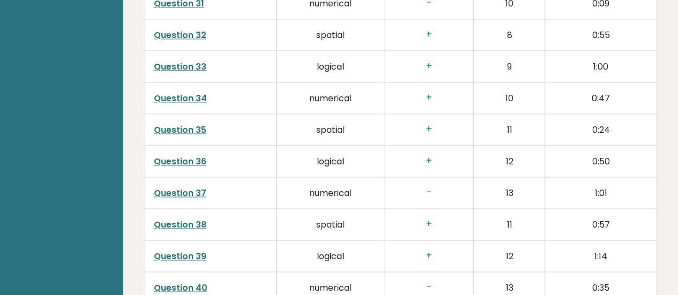
scroll to position [2816, 0]
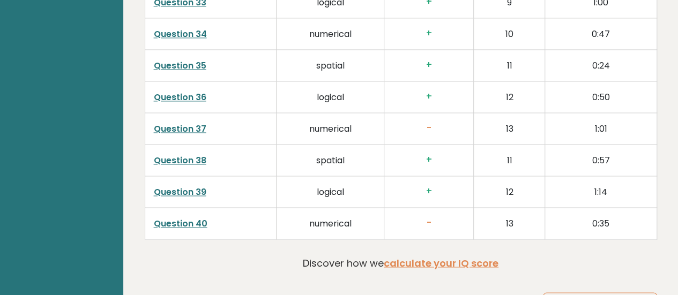
drag, startPoint x: 676, startPoint y: 262, endPoint x: 679, endPoint y: 247, distance: 14.6
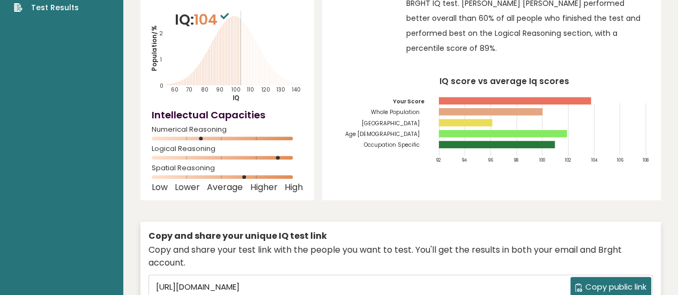
scroll to position [0, 0]
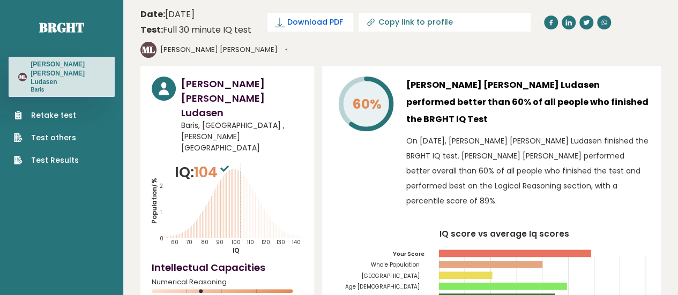
click at [327, 16] on link "Download PDF" at bounding box center [310, 22] width 86 height 19
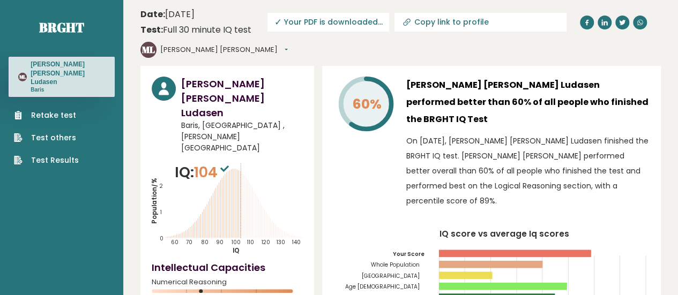
click at [320, 20] on span "✓ Your PDF is downloaded..." at bounding box center [328, 22] width 122 height 19
click at [43, 86] on p "Baris" at bounding box center [68, 89] width 74 height 7
click at [25, 73] on text "ML" at bounding box center [22, 76] width 7 height 7
click at [61, 155] on link "Test Results" at bounding box center [46, 160] width 65 height 11
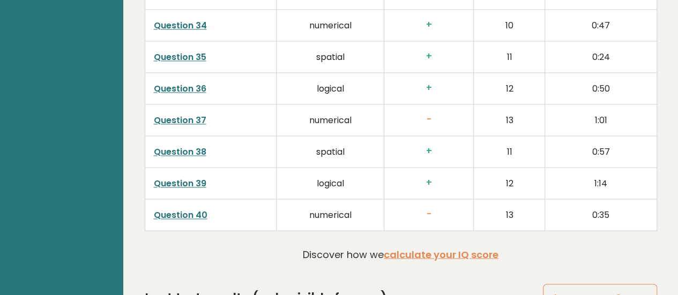
scroll to position [2838, 0]
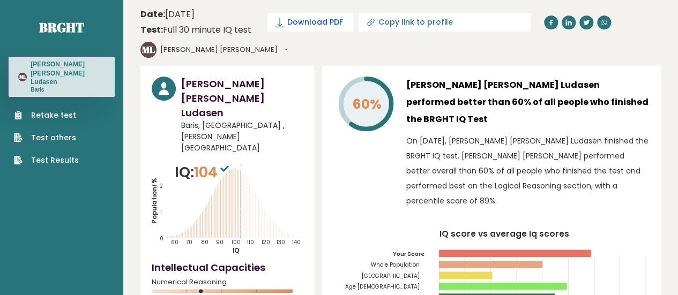
click at [345, 27] on link "Download PDF" at bounding box center [310, 22] width 86 height 19
